Goal: Information Seeking & Learning: Learn about a topic

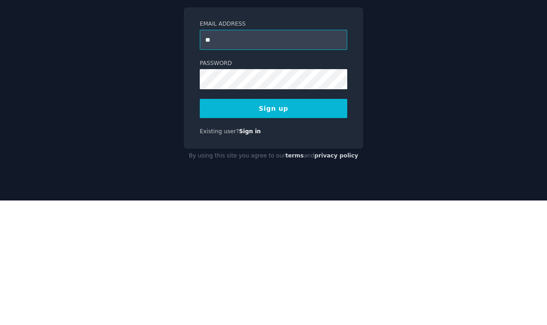
type input "**********"
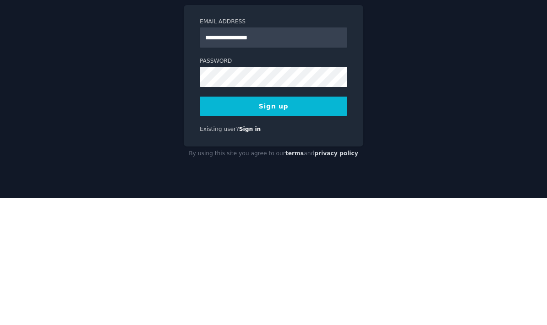
click at [318, 224] on button "Sign up" at bounding box center [274, 233] width 148 height 19
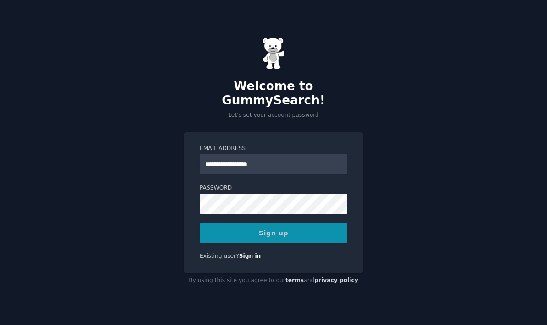
click at [297, 224] on div "Sign up" at bounding box center [274, 233] width 148 height 19
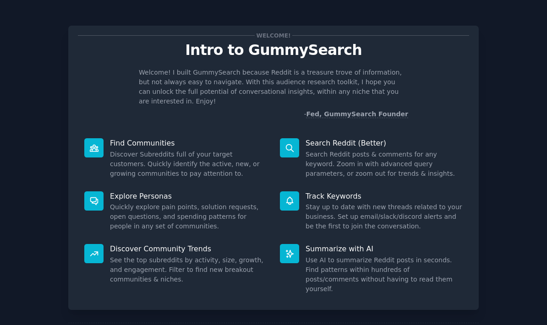
scroll to position [37, 0]
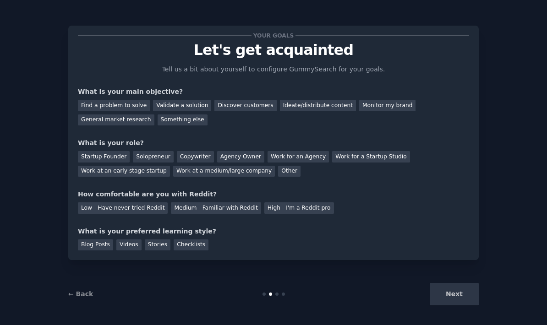
click at [456, 295] on div "Next" at bounding box center [410, 294] width 137 height 22
click at [91, 100] on div "Find a problem to solve" at bounding box center [114, 105] width 72 height 11
click at [247, 100] on div "Discover customers" at bounding box center [245, 105] width 62 height 11
click at [98, 100] on div "Find a problem to solve" at bounding box center [114, 105] width 72 height 11
click at [153, 151] on div "Solopreneur" at bounding box center [153, 156] width 40 height 11
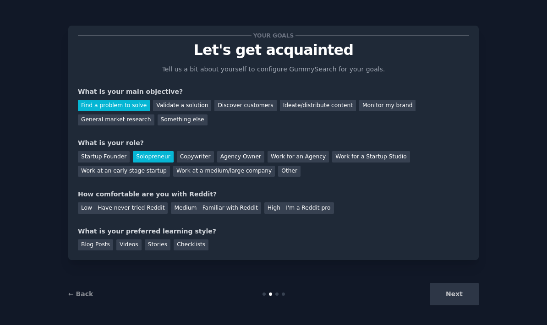
click at [97, 203] on div "Low - Have never tried Reddit" at bounding box center [123, 208] width 90 height 11
click at [130, 240] on div "Videos" at bounding box center [128, 245] width 25 height 11
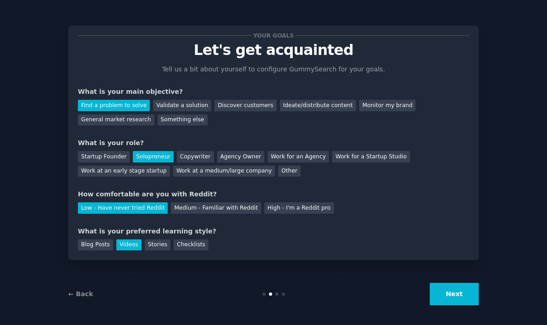
click at [461, 291] on button "Next" at bounding box center [454, 294] width 49 height 22
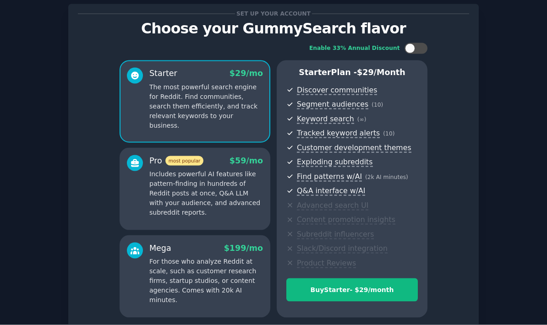
scroll to position [24, 0]
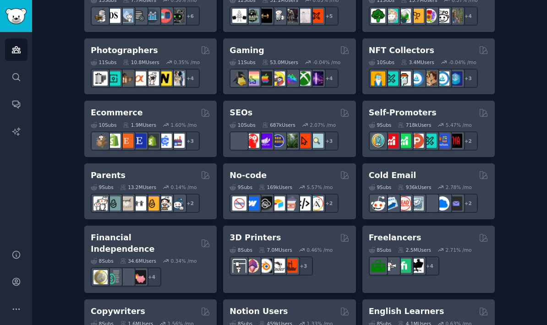
scroll to position [443, 0]
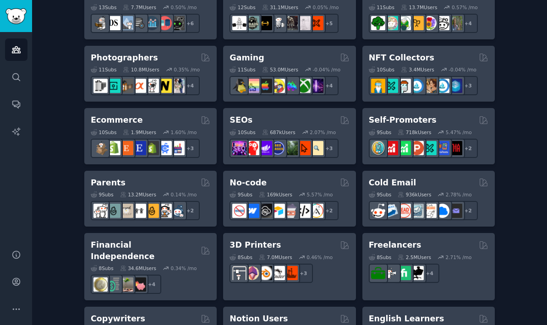
click at [253, 177] on h2 "No-code" at bounding box center [248, 182] width 37 height 11
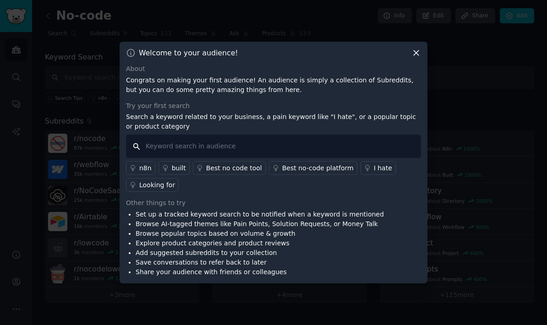
click at [318, 158] on input "text" at bounding box center [273, 146] width 295 height 23
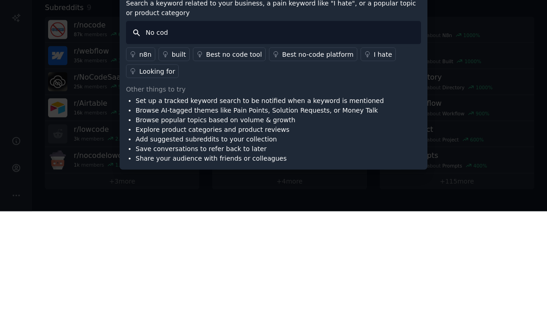
type input "No code"
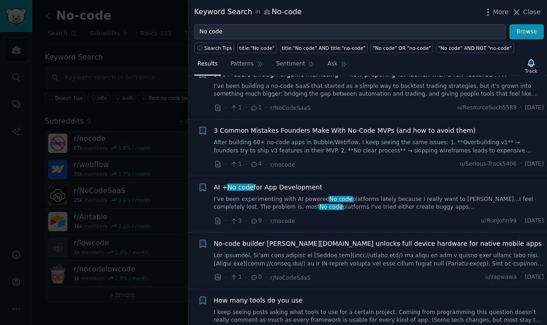
scroll to position [239, 0]
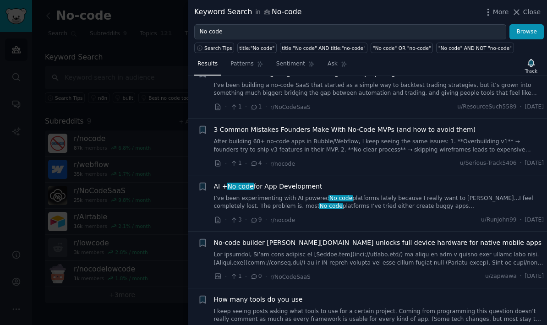
click at [431, 126] on span "3 Common Mistakes Founders Make With No-Code MVPs (and how to avoid them)" at bounding box center [345, 130] width 262 height 10
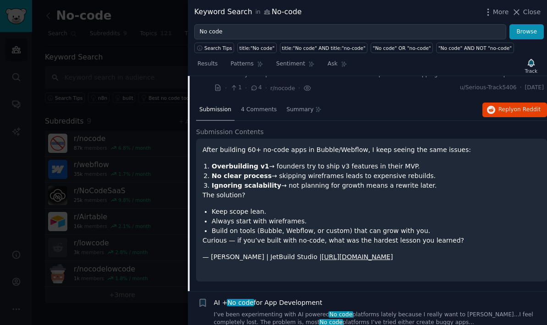
scroll to position [314, 0]
click at [398, 87] on div "· 1 · 4 · r/nocode · u/Serious-Track5406 · [DATE]" at bounding box center [379, 88] width 330 height 10
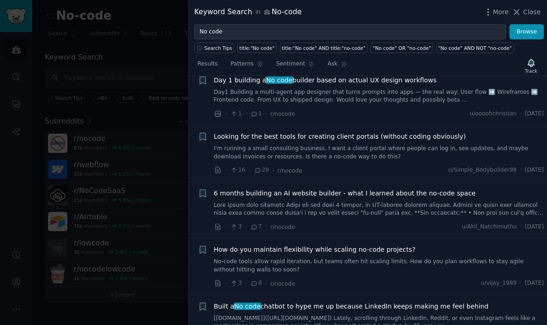
scroll to position [1492, 0]
click at [442, 188] on span "6 months building an AI website builder - what I learned about the no-code space" at bounding box center [345, 193] width 262 height 10
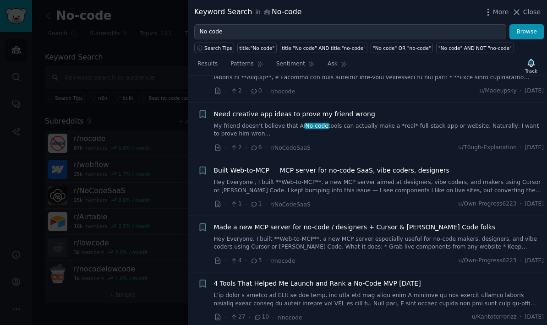
scroll to position [674, 0]
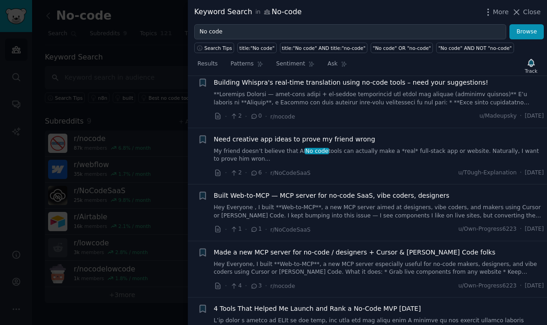
click at [528, 9] on span "Close" at bounding box center [531, 12] width 17 height 10
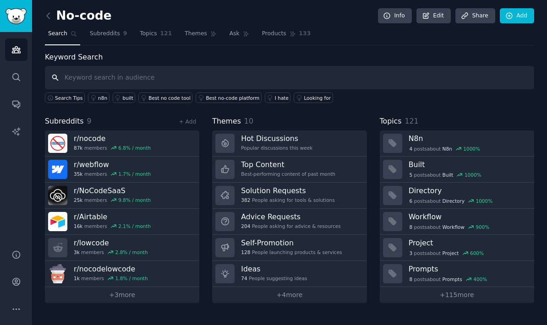
scroll to position [35, 0]
click at [524, 13] on div "No-code Info Edit Share Add Search Subreddits 9 Topics 121 Themes Ask Products …" at bounding box center [289, 158] width 489 height 291
click at [78, 66] on input "text" at bounding box center [289, 77] width 489 height 23
type input "S"
type input "Bubble I"
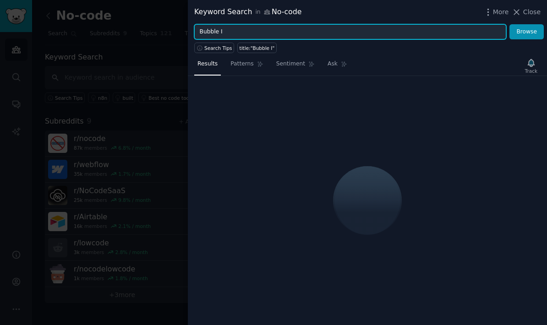
click at [302, 33] on input "Bubble I" at bounding box center [350, 32] width 312 height 16
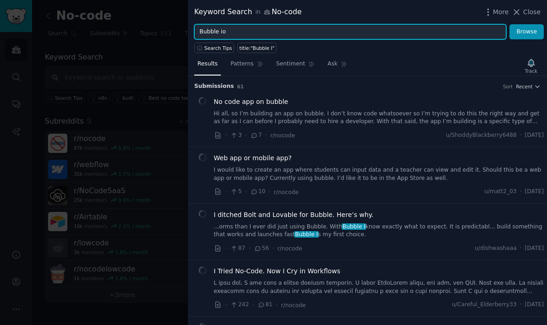
type input "Bubble io"
click at [527, 32] on button "Browse" at bounding box center [527, 32] width 34 height 16
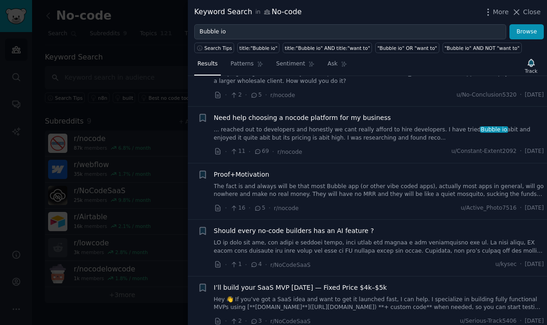
scroll to position [42, 0]
click at [365, 118] on span "Need help choosing a nocode platform for my business" at bounding box center [302, 117] width 177 height 10
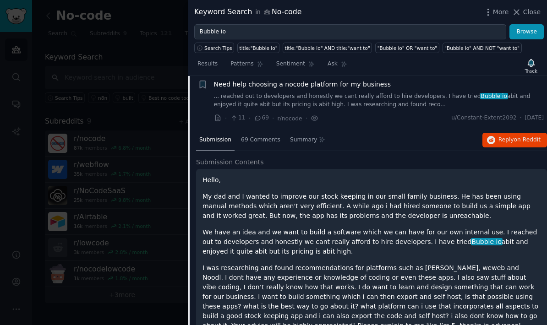
scroll to position [74, 0]
click at [261, 142] on span "69 Comments" at bounding box center [260, 140] width 39 height 8
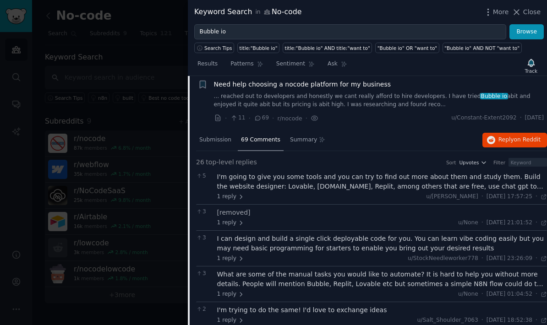
click at [302, 139] on span "Summary" at bounding box center [303, 140] width 27 height 8
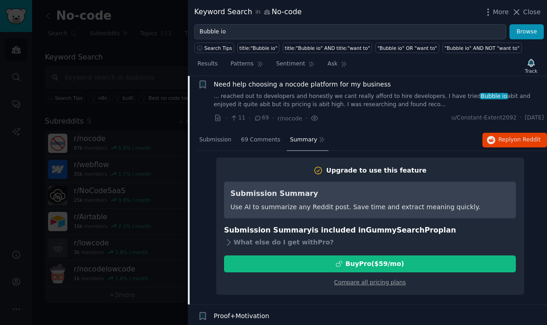
click at [265, 137] on span "69 Comments" at bounding box center [260, 140] width 39 height 8
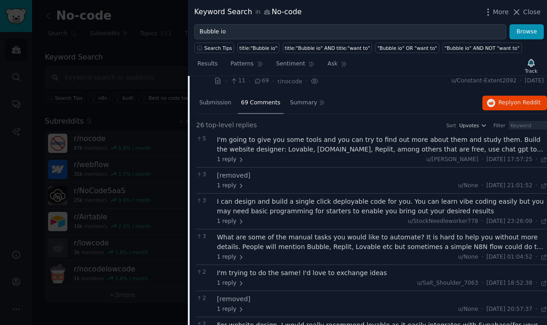
scroll to position [111, 0]
click at [254, 148] on div "I'm going to give you some tools and you can try to find out more about them an…" at bounding box center [382, 144] width 330 height 19
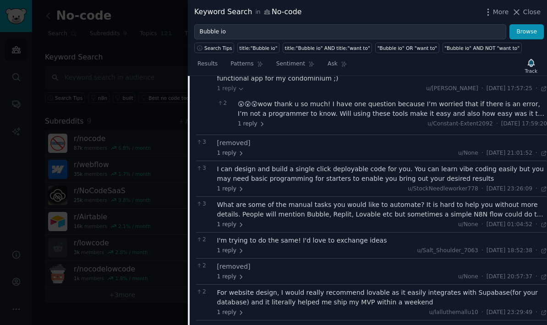
scroll to position [252, 0]
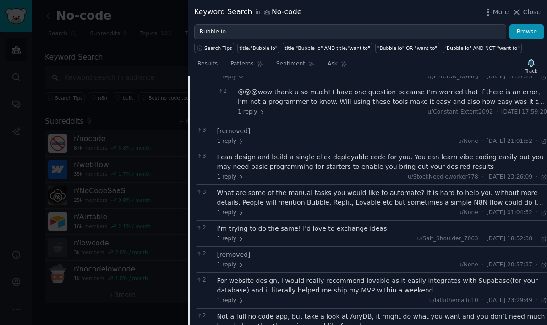
click at [423, 156] on div "I can design and build a single click deployable code for you. You can learn vi…" at bounding box center [382, 162] width 330 height 19
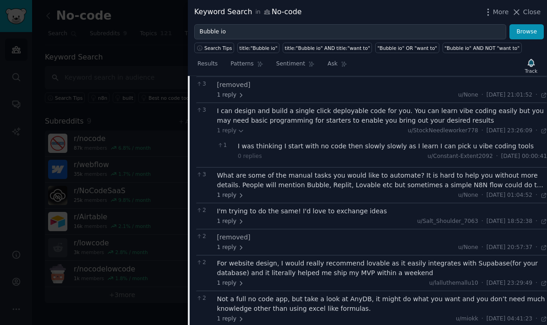
scroll to position [299, 0]
click at [462, 170] on div "What are some of the manual tasks you would like to automate? It is hard to hel…" at bounding box center [382, 179] width 330 height 19
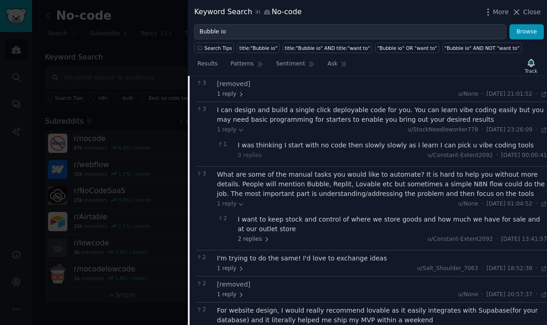
click at [258, 236] on span "2 replies" at bounding box center [254, 240] width 32 height 8
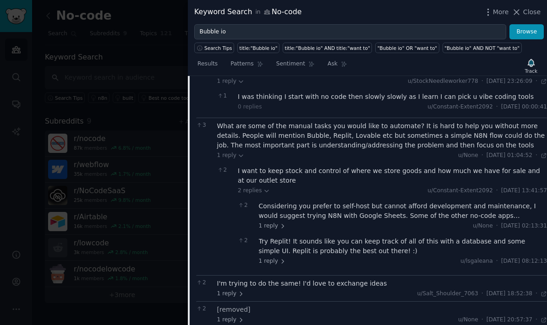
scroll to position [353, 0]
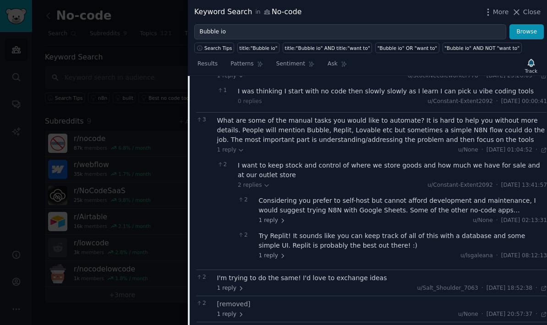
click at [444, 196] on div "Considering you prefer to self-host but cannot afford development and maintenan…" at bounding box center [403, 205] width 289 height 19
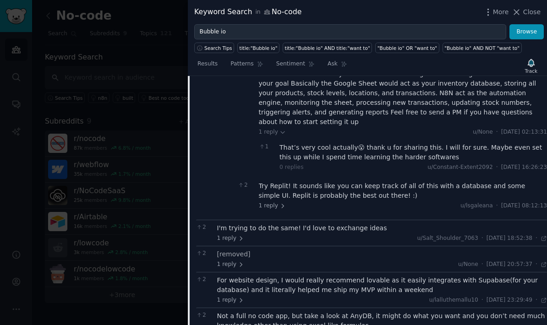
scroll to position [499, 0]
click at [280, 203] on icon at bounding box center [283, 206] width 6 height 6
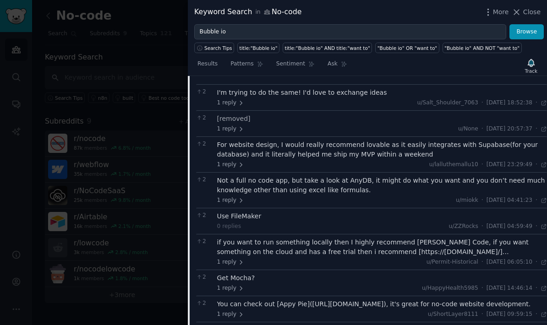
scroll to position [664, 0]
click at [230, 161] on span "1 reply" at bounding box center [230, 165] width 27 height 8
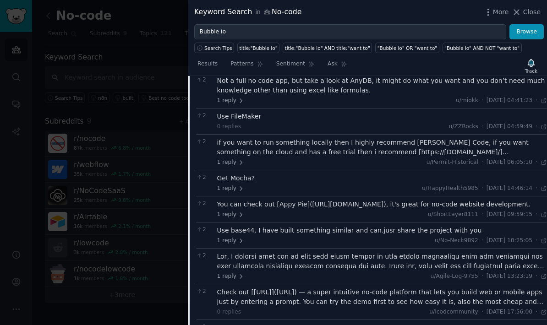
scroll to position [792, 0]
click at [480, 138] on div "if you want to run something locally then I highly recommend [PERSON_NAME] Code…" at bounding box center [382, 147] width 330 height 19
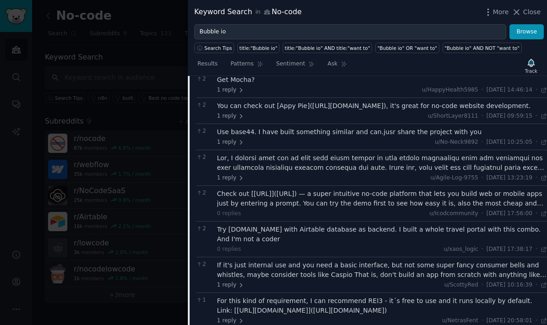
scroll to position [939, 0]
click at [471, 154] on div at bounding box center [382, 163] width 330 height 19
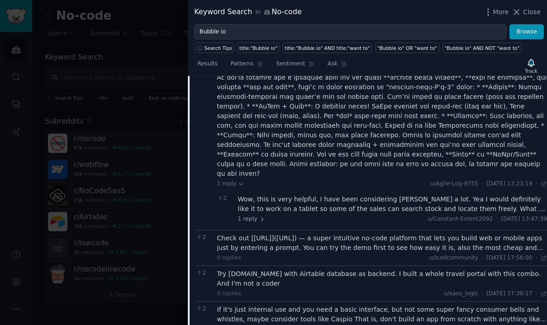
scroll to position [1048, 0]
click at [247, 215] on span "1 reply" at bounding box center [251, 219] width 27 height 8
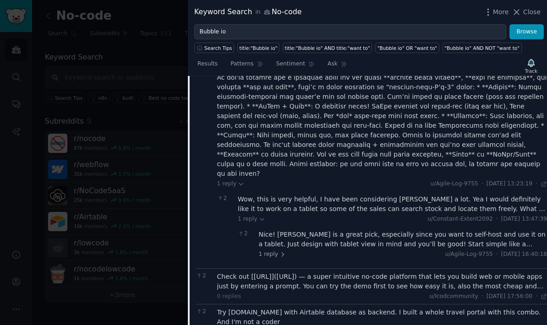
click at [260, 195] on div "Wow, this is very helpful, I have been considering [PERSON_NAME] a lot. Yea I w…" at bounding box center [392, 204] width 309 height 19
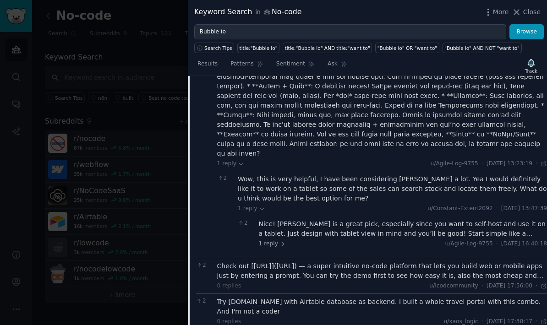
scroll to position [1069, 0]
click at [285, 220] on div "Nice! [PERSON_NAME] is a great pick, especially since you want to self-host and…" at bounding box center [403, 229] width 289 height 19
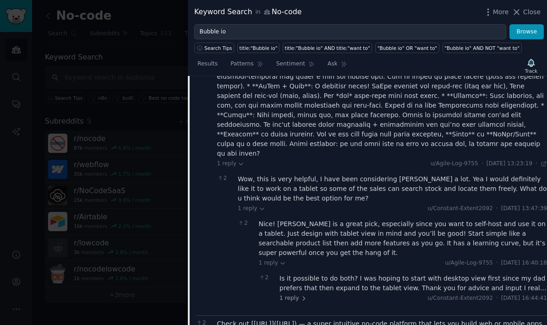
click at [289, 295] on span "1 reply" at bounding box center [293, 299] width 27 height 8
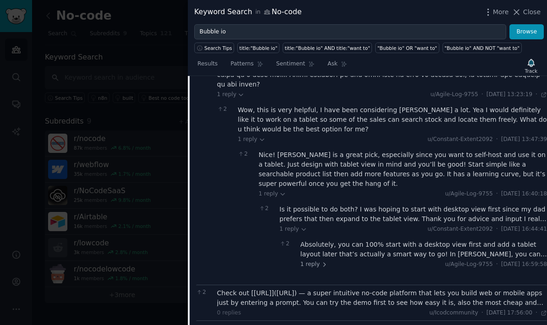
scroll to position [1138, 0]
click at [335, 240] on div "Absolutely, you can 100% start with a desktop view first and add a tablet layou…" at bounding box center [424, 249] width 247 height 19
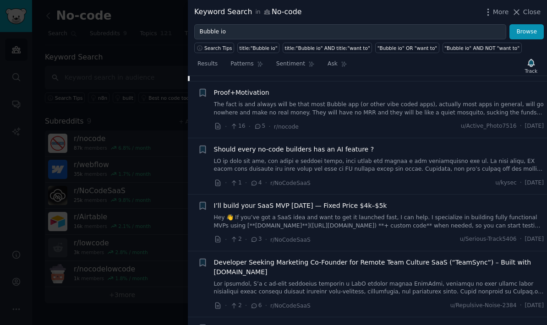
scroll to position [1843, 0]
click at [413, 214] on link "Hey 👋 If you’ve got a SaaS idea and want to get it launched fast, I can help. I…" at bounding box center [379, 222] width 330 height 16
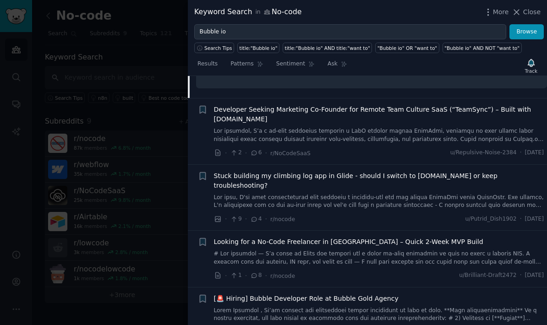
scroll to position [493, 0]
click at [481, 171] on span "Stuck building my climbing log app in Glide - should I switch to [DOMAIN_NAME] …" at bounding box center [379, 180] width 330 height 19
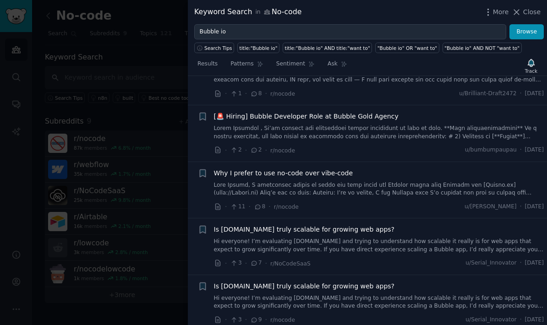
scroll to position [1081, 0]
click at [474, 181] on link at bounding box center [379, 189] width 330 height 16
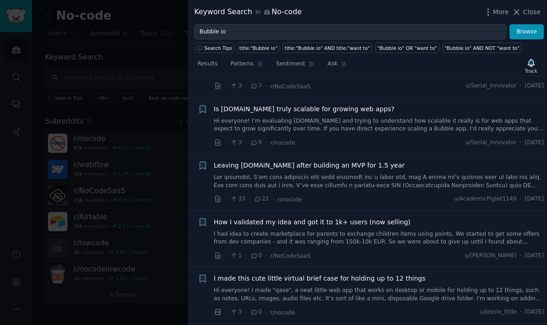
scroll to position [958, 0]
click at [258, 174] on link at bounding box center [379, 182] width 330 height 16
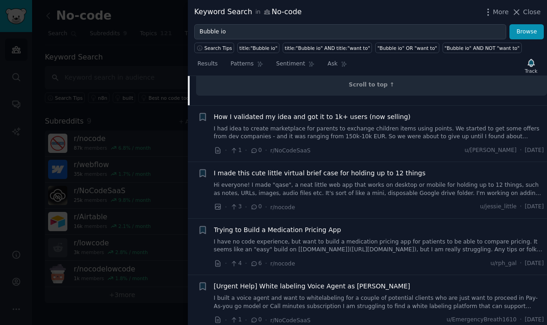
scroll to position [982, 0]
click at [241, 112] on span "How I validated my idea and got it to 1k+ users (now selling)" at bounding box center [312, 117] width 197 height 10
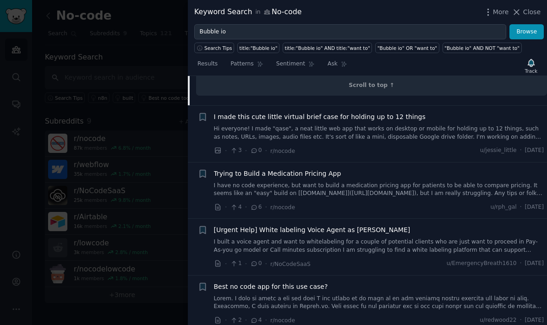
scroll to position [1027, 0]
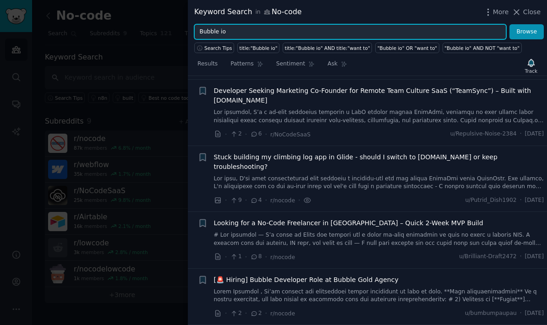
click at [292, 25] on input "Bubble io" at bounding box center [350, 32] width 312 height 16
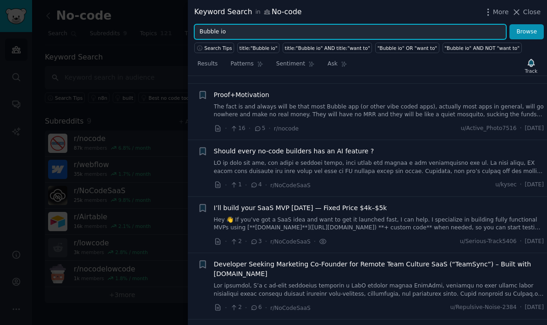
click at [229, 28] on input "Bubble io" at bounding box center [350, 32] width 312 height 16
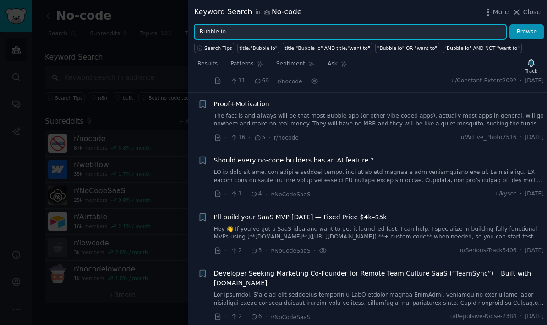
scroll to position [110, 0]
click at [363, 34] on input "Bubble io" at bounding box center [350, 32] width 312 height 16
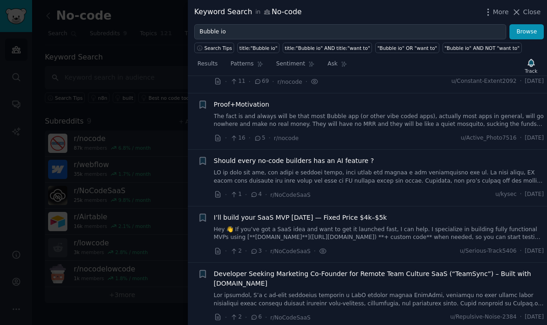
click at [524, 10] on span "Close" at bounding box center [531, 12] width 17 height 10
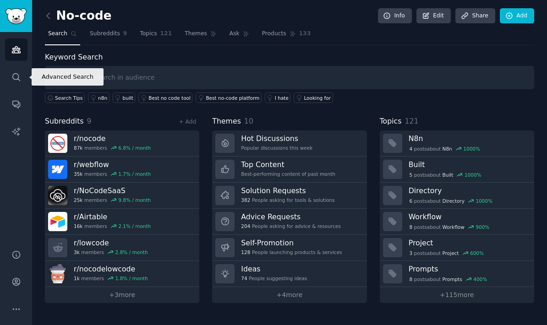
click at [16, 74] on icon "Sidebar" at bounding box center [15, 76] width 7 height 7
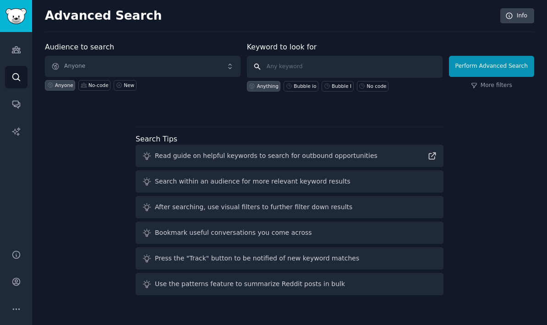
click at [325, 70] on input "text" at bounding box center [345, 67] width 196 height 22
type input "Making money with ai"
click at [491, 66] on button "Perform Advanced Search" at bounding box center [491, 66] width 85 height 21
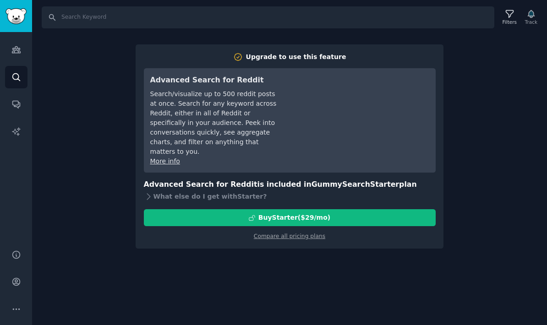
click at [489, 82] on div "Search Filters Track Upgrade to use this feature Advanced Search for Reddit Sea…" at bounding box center [289, 162] width 515 height 325
click at [71, 11] on input "Search" at bounding box center [268, 17] width 453 height 22
click at [14, 56] on link "Audiences" at bounding box center [16, 49] width 22 height 22
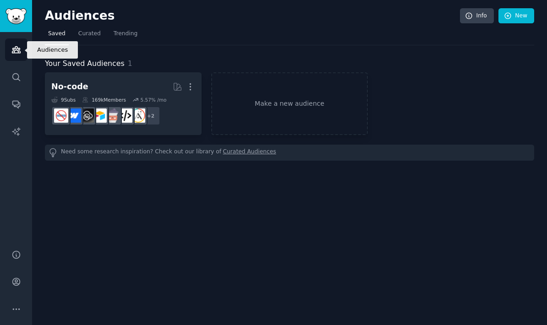
click at [16, 51] on icon "Sidebar" at bounding box center [16, 50] width 10 height 10
click at [358, 192] on div "Audiences Info New Saved Curated Trending Your Saved Audiences 1 No-code More 9…" at bounding box center [289, 162] width 515 height 325
click at [88, 86] on h2 "No-code More" at bounding box center [123, 87] width 144 height 16
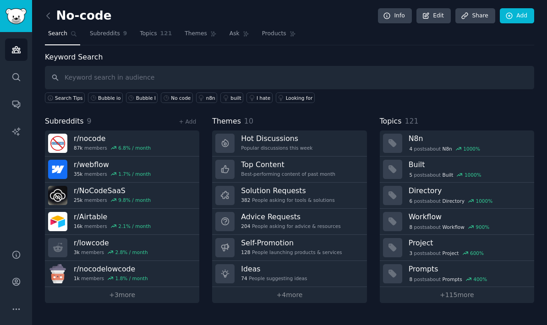
click at [91, 76] on input "text" at bounding box center [289, 77] width 489 height 23
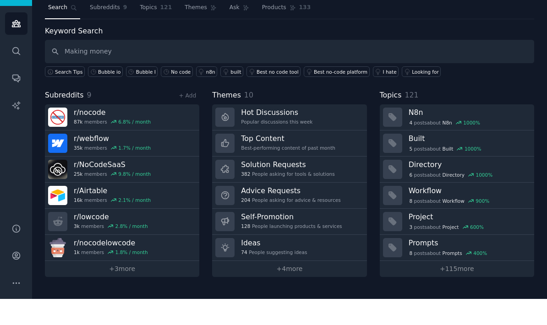
type input "Making money"
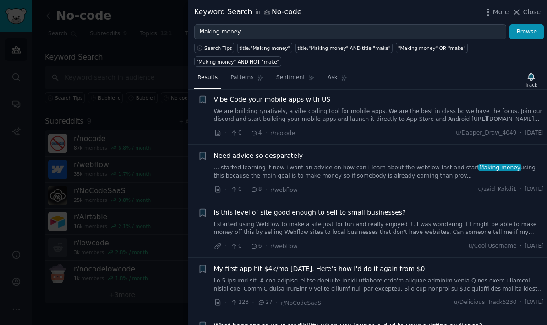
scroll to position [43, 0]
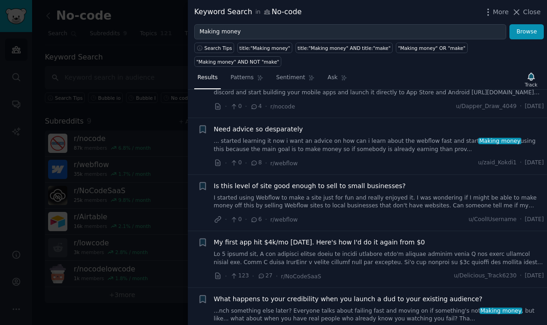
click at [412, 144] on link "... started learning it now i want an advice on how can i learn about the webfl…" at bounding box center [379, 145] width 330 height 16
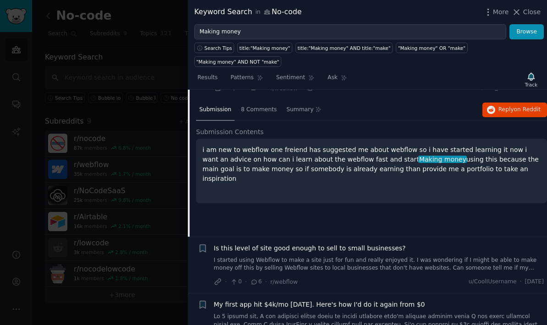
scroll to position [118, 0]
click at [267, 103] on div "8 Comments" at bounding box center [259, 110] width 42 height 22
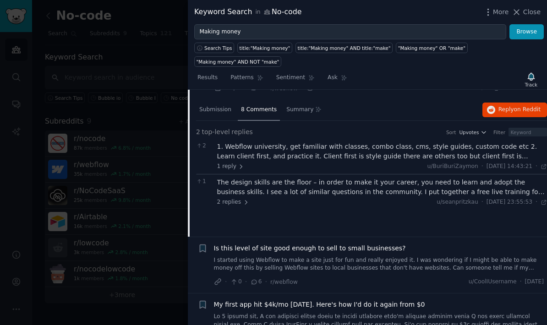
click at [365, 156] on div "1. ⁠Webflow university, get familiar with classes, combo class, cms, style guid…" at bounding box center [382, 151] width 330 height 19
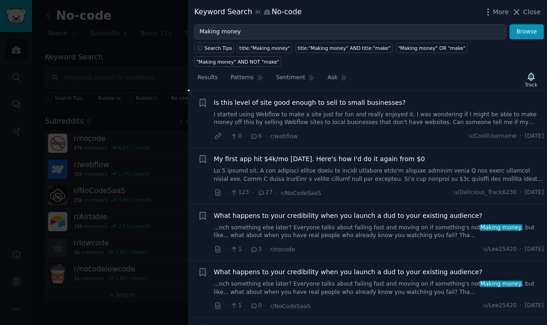
scroll to position [349, 0]
click at [394, 159] on span "My first app hit $4k/mo [DATE]. Here's how I'd do it again from $0" at bounding box center [319, 159] width 211 height 10
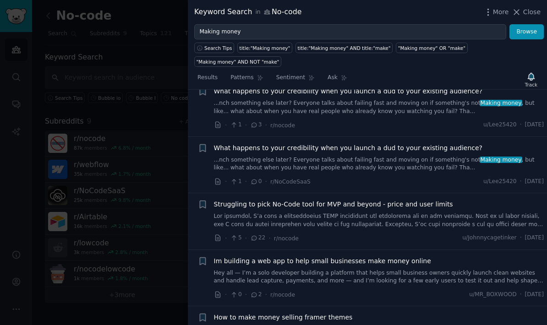
scroll to position [1341, 0]
click at [417, 200] on span "Struggling to pick No-Code tool for MVP and beyond - price and user limits" at bounding box center [333, 205] width 239 height 10
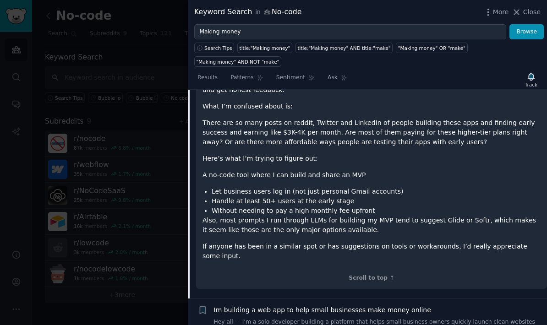
scroll to position [663, 0]
click at [257, 75] on icon at bounding box center [260, 78] width 6 height 6
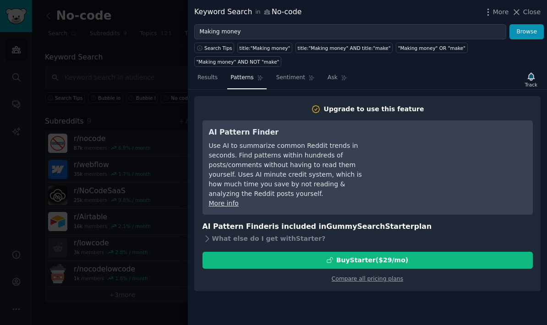
click at [216, 73] on link "Results" at bounding box center [207, 80] width 27 height 19
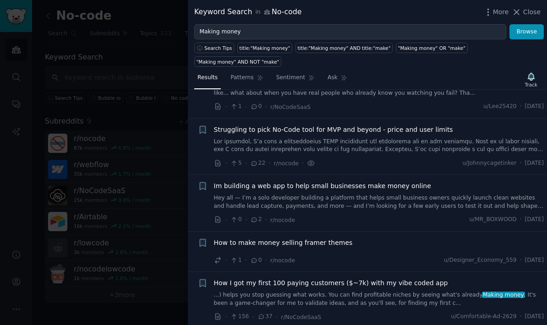
scroll to position [326, 0]
click at [411, 125] on span "Struggling to pick No-Code tool for MVP and beyond - price and user limits" at bounding box center [333, 130] width 239 height 10
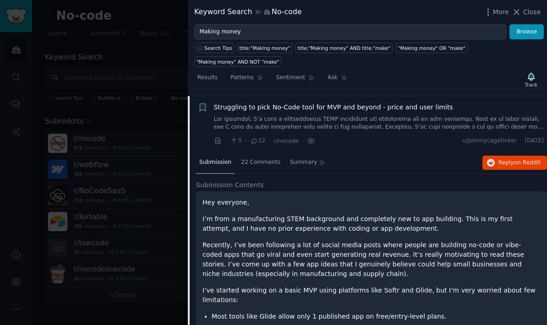
scroll to position [351, 0]
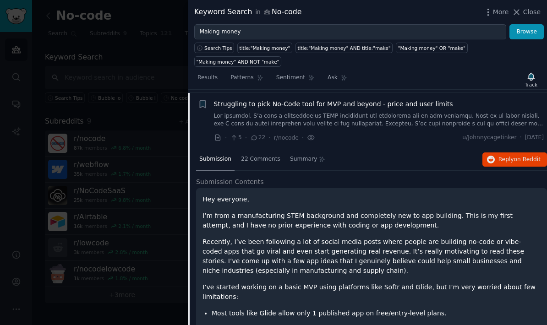
click at [265, 155] on span "22 Comments" at bounding box center [260, 159] width 39 height 8
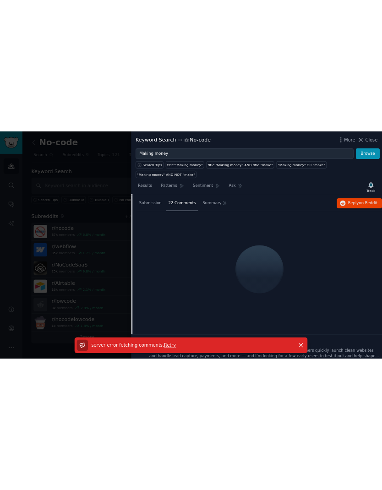
scroll to position [0, 0]
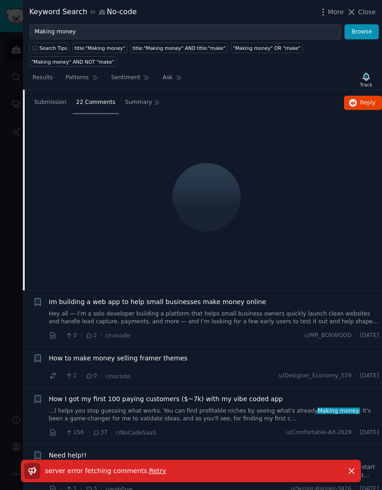
click at [150, 325] on span "Retry" at bounding box center [157, 470] width 17 height 7
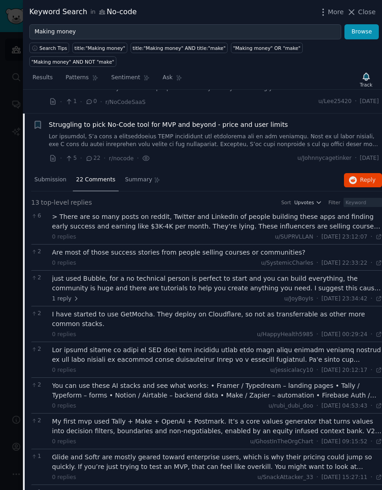
scroll to position [330, 0]
click at [71, 217] on div "> There are so many posts on reddit, Twitter and LinkedIn of people building th…" at bounding box center [217, 221] width 330 height 19
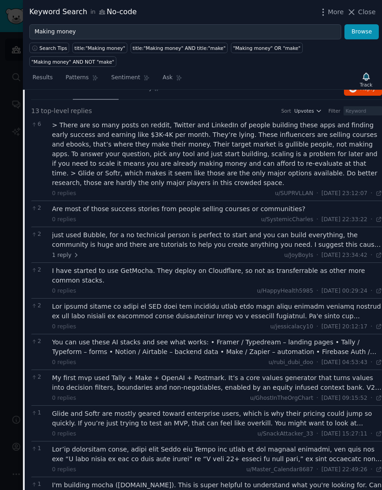
scroll to position [422, 0]
click at [70, 234] on div "just used Bubble, for a no technical person is perfect to start and you can bui…" at bounding box center [217, 240] width 330 height 19
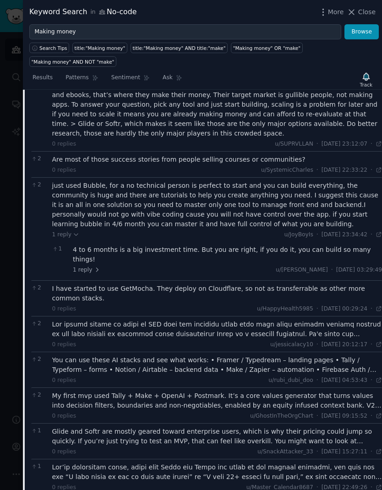
scroll to position [472, 0]
click at [84, 266] on span "1 reply" at bounding box center [86, 270] width 27 height 8
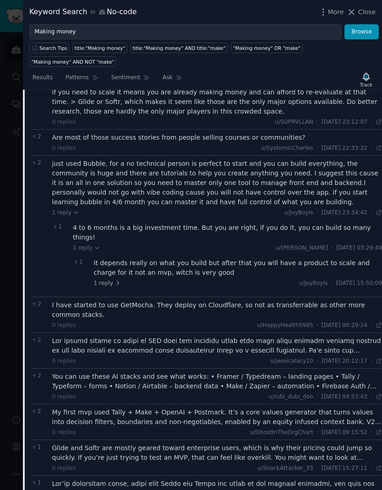
scroll to position [495, 0]
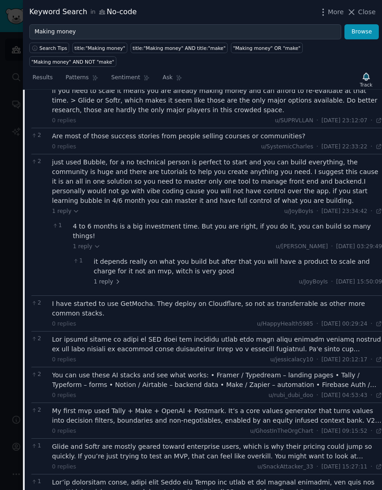
click at [110, 278] on span "1 reply" at bounding box center [107, 282] width 27 height 8
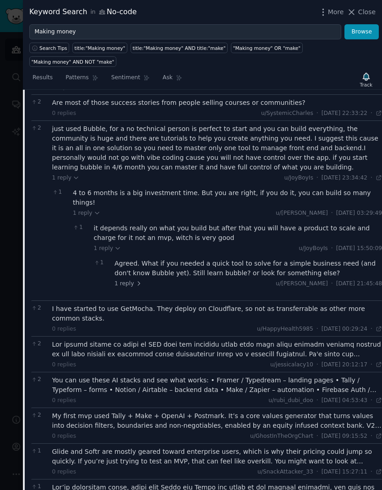
scroll to position [529, 0]
click at [126, 280] on span "1 reply" at bounding box center [128, 284] width 27 height 8
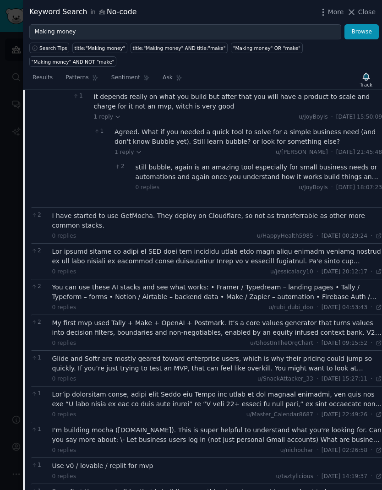
scroll to position [660, 0]
click at [74, 250] on div at bounding box center [217, 256] width 330 height 19
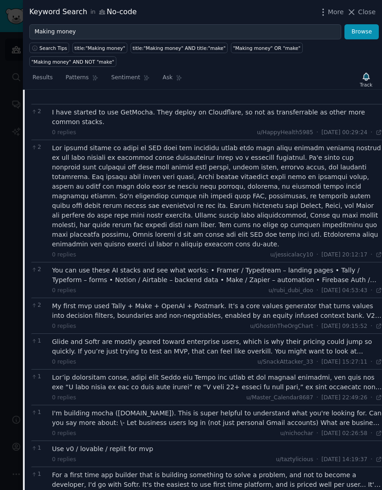
scroll to position [763, 0]
click at [62, 266] on div "You can use these AI stacks and see what works: • Framer / Typedream – landing …" at bounding box center [217, 275] width 330 height 19
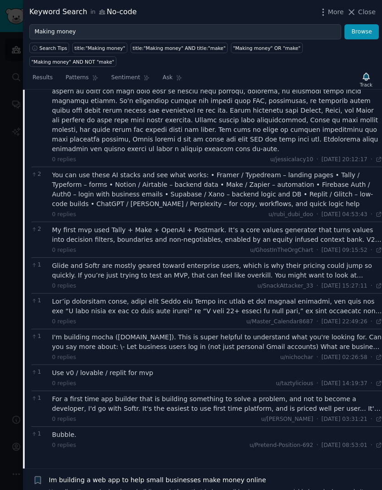
scroll to position [859, 0]
click at [64, 261] on div "Glide and Softr are mostly geared toward enterprise users, which is why their p…" at bounding box center [217, 270] width 330 height 19
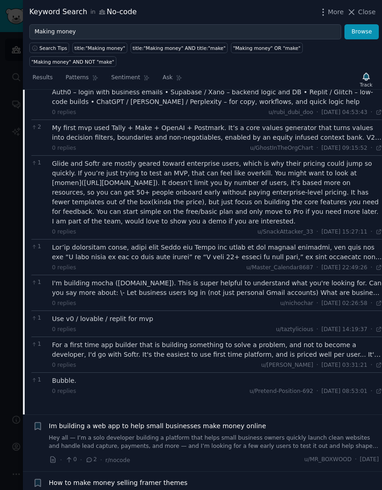
scroll to position [961, 0]
click at [81, 243] on div at bounding box center [217, 252] width 330 height 19
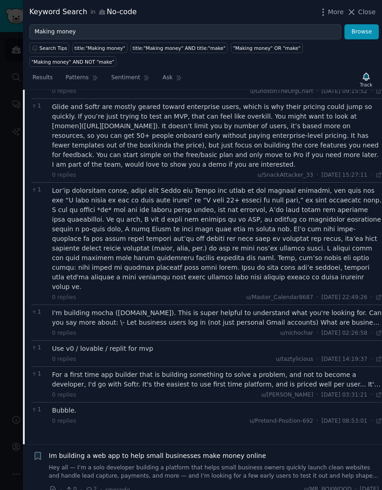
scroll to position [1038, 0]
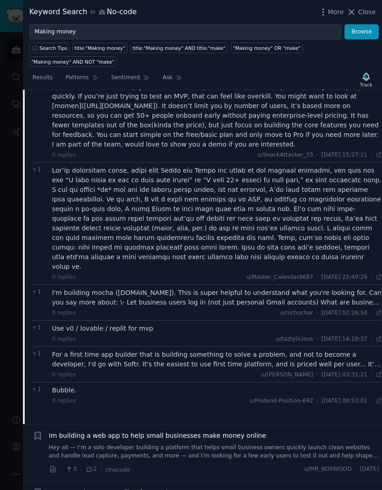
click at [347, 288] on div "I'm building mocha ([DOMAIN_NAME]). This is super helpful to understand what yo…" at bounding box center [217, 297] width 330 height 19
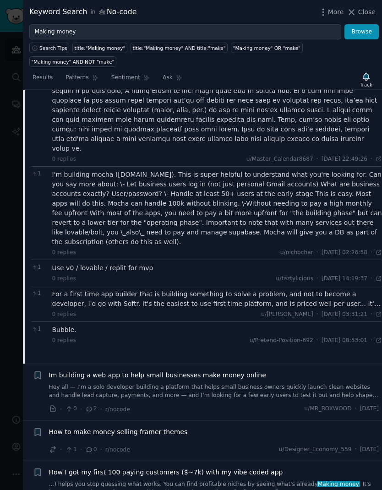
scroll to position [1156, 0]
click at [69, 290] on div "For a first time app builder that is building something to solve a problem, and…" at bounding box center [217, 299] width 330 height 19
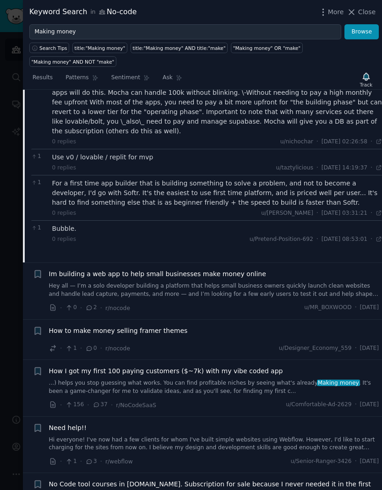
scroll to position [1268, 0]
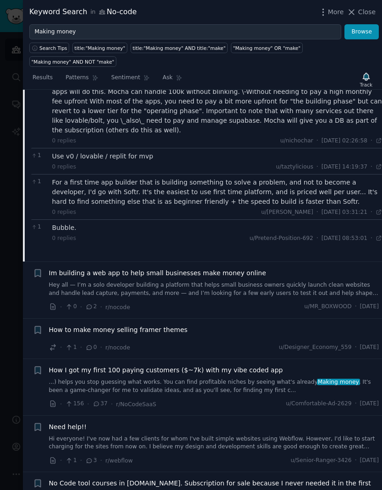
click at [78, 269] on span "Im building a web app to help small businesses make money online" at bounding box center [157, 274] width 217 height 10
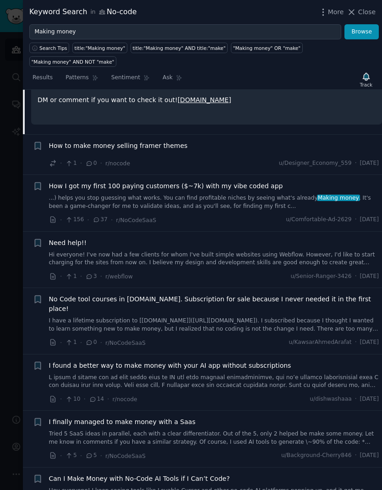
scroll to position [636, 0]
click at [258, 181] on span "How I got my first 100 paying customers ($~7k) with my vibe coded app" at bounding box center [166, 186] width 234 height 10
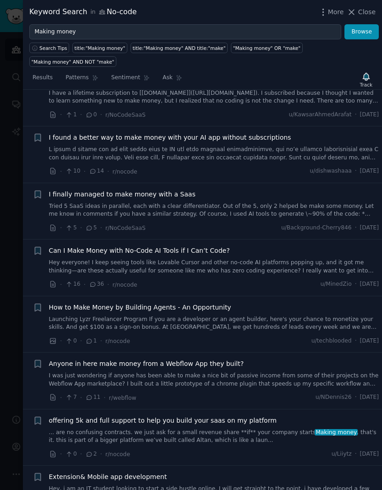
scroll to position [1439, 0]
click at [224, 258] on link "Hey everyone! I keep seeing tools like Lovable Cursor and other no-code AI plat…" at bounding box center [214, 266] width 330 height 16
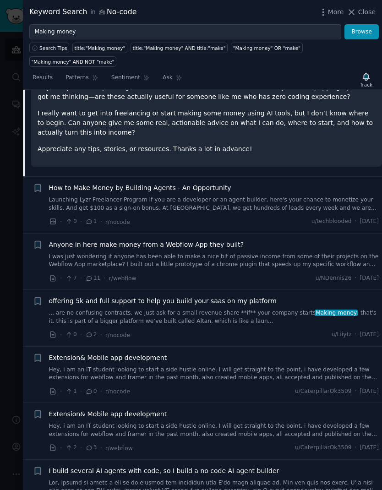
scroll to position [785, 0]
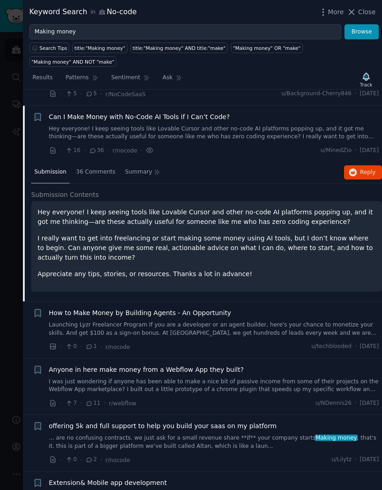
click at [103, 168] on span "36 Comments" at bounding box center [95, 172] width 39 height 8
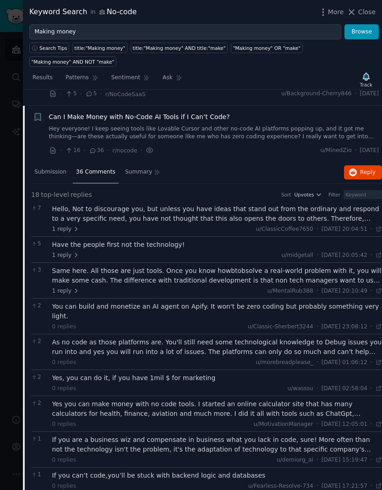
click at [228, 204] on div "Hello, Not to discourage you, but unless you have ideas that stand out from the…" at bounding box center [217, 213] width 330 height 19
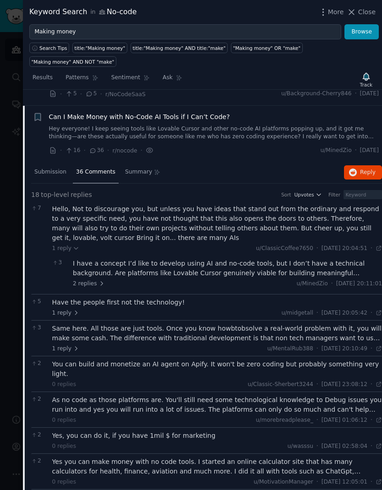
click at [139, 259] on div "I have a concept I’d like to develop using AI and no-code tools, but I don’t ha…" at bounding box center [227, 268] width 309 height 19
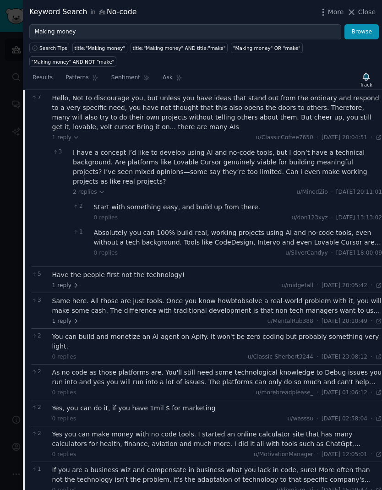
scroll to position [895, 0]
click at [212, 296] on div "Same here. All those are just tools. Once you know howbtobsolve a real-world pr…" at bounding box center [217, 305] width 330 height 19
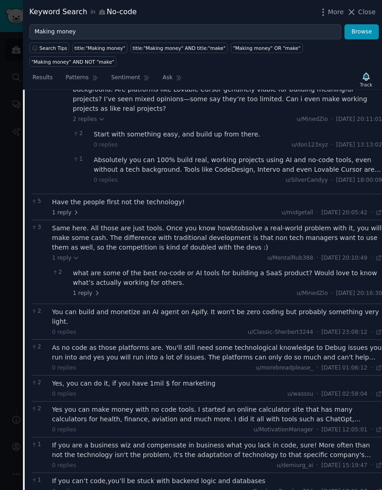
scroll to position [968, 0]
click at [92, 290] on span "1 reply" at bounding box center [86, 294] width 27 height 8
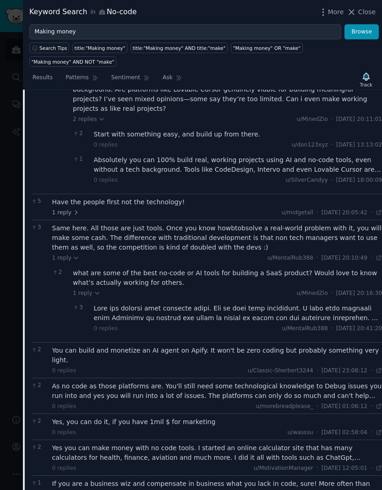
click at [189, 304] on div at bounding box center [238, 313] width 289 height 19
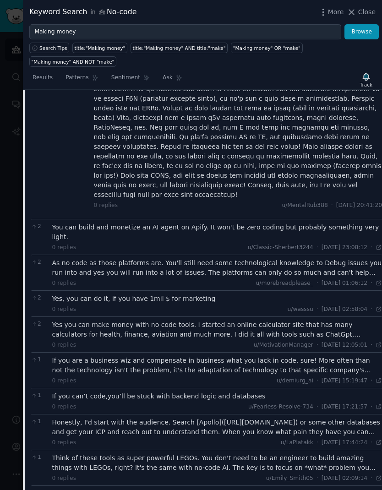
scroll to position [1197, 0]
click at [72, 258] on div "As no code as those platforms are. You'll still need some technological knowled…" at bounding box center [217, 267] width 330 height 19
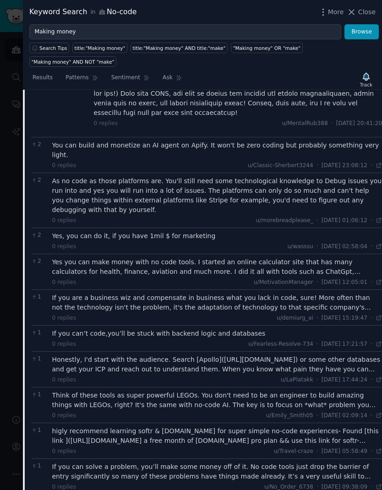
scroll to position [1279, 0]
click at [69, 258] on div "Yes you can make money with no code tools. I started an online calculator site …" at bounding box center [217, 267] width 330 height 19
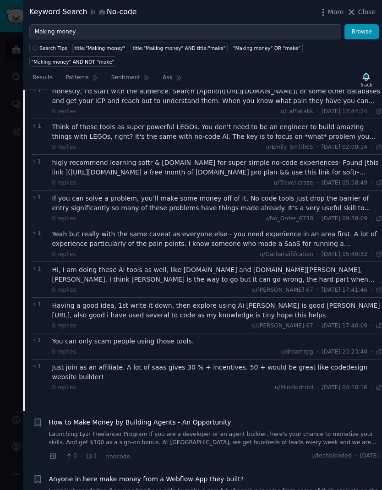
scroll to position [1586, 0]
click at [70, 265] on div "Hi, I am doing these Ai tools as well, like [DOMAIN_NAME] and [DOMAIN_NAME][PER…" at bounding box center [217, 274] width 330 height 19
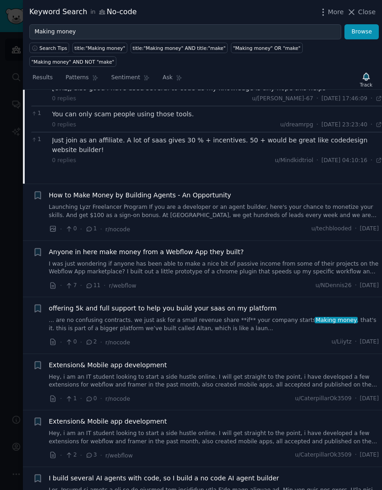
scroll to position [1839, 0]
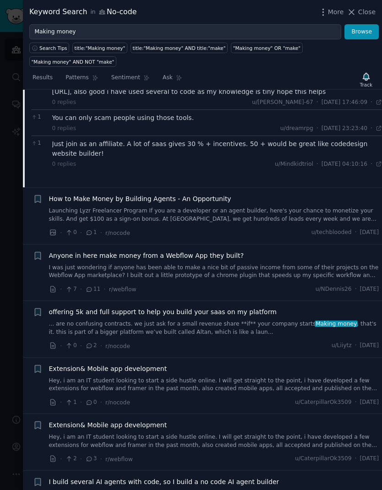
click at [359, 16] on span "Close" at bounding box center [366, 12] width 17 height 10
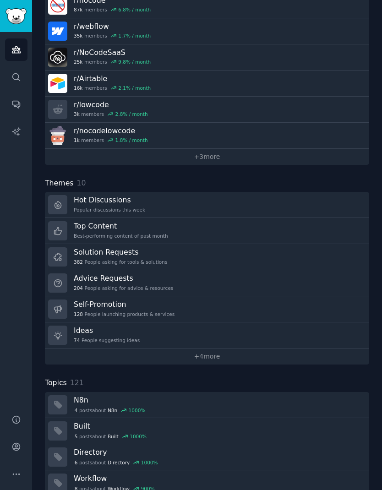
scroll to position [150, 0]
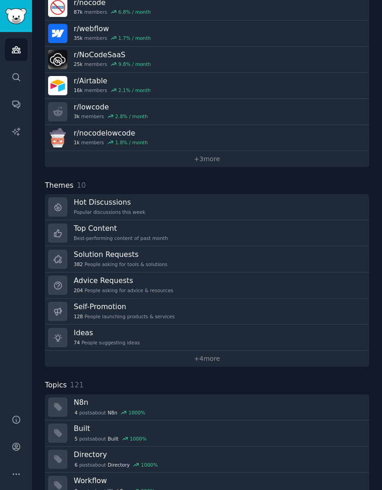
click at [296, 194] on link "Hot Discussions Popular discussions this week" at bounding box center [207, 207] width 324 height 26
